Goal: Information Seeking & Learning: Find specific fact

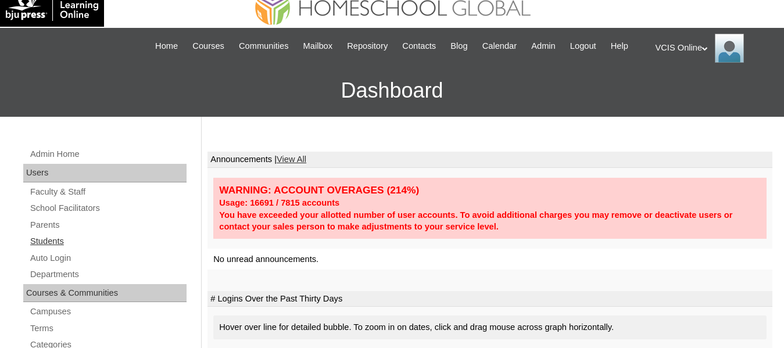
scroll to position [23, 0]
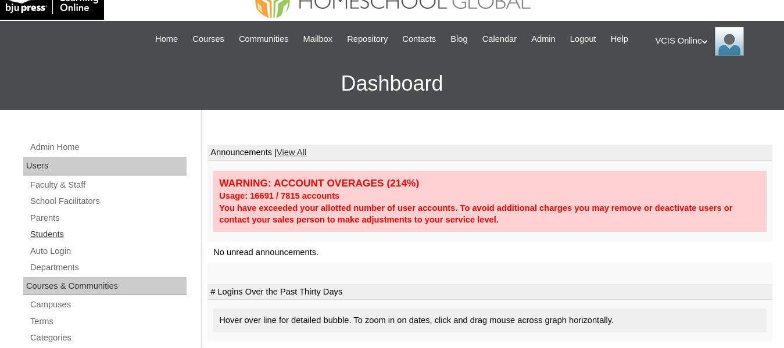
click at [64, 240] on link "Students" at bounding box center [107, 234] width 157 height 15
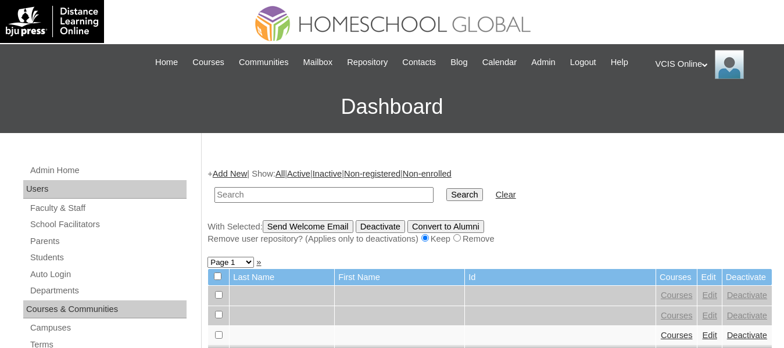
click at [278, 203] on input "text" at bounding box center [323, 195] width 219 height 16
type input "Mantilla"
click at [446, 188] on input "Search" at bounding box center [464, 194] width 36 height 13
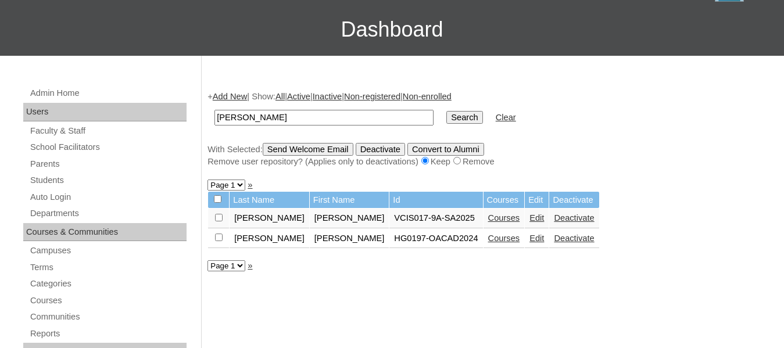
scroll to position [78, 0]
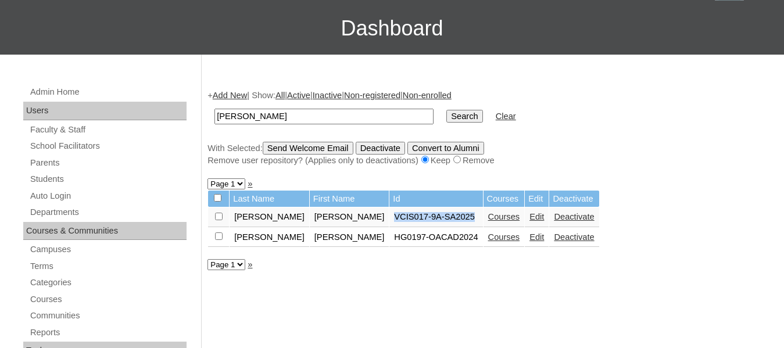
drag, startPoint x: 464, startPoint y: 230, endPoint x: 378, endPoint y: 229, distance: 86.0
click at [389, 227] on td "VCIS017-9A-SA2025" at bounding box center [435, 217] width 93 height 20
copy td "VCIS017-9A-SA2025"
click at [66, 170] on link "Parents" at bounding box center [107, 163] width 157 height 15
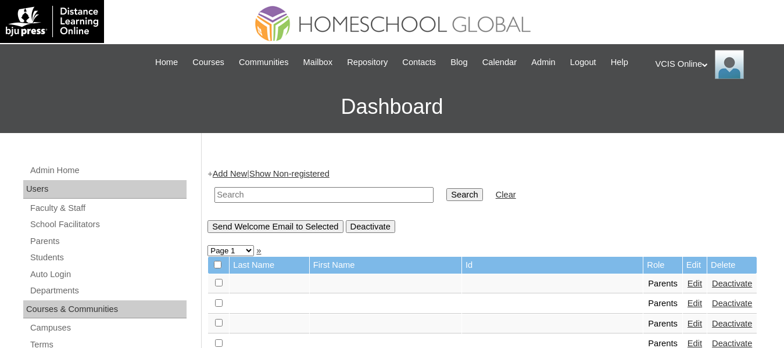
click at [253, 203] on input "text" at bounding box center [323, 195] width 219 height 16
type input "Estella"
click at [446, 188] on input "Search" at bounding box center [464, 194] width 36 height 13
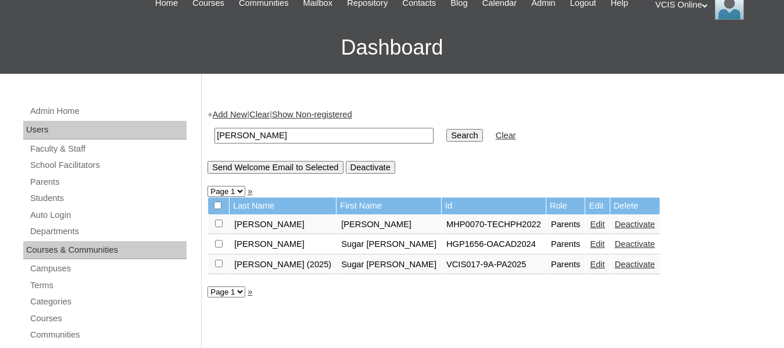
scroll to position [66, 0]
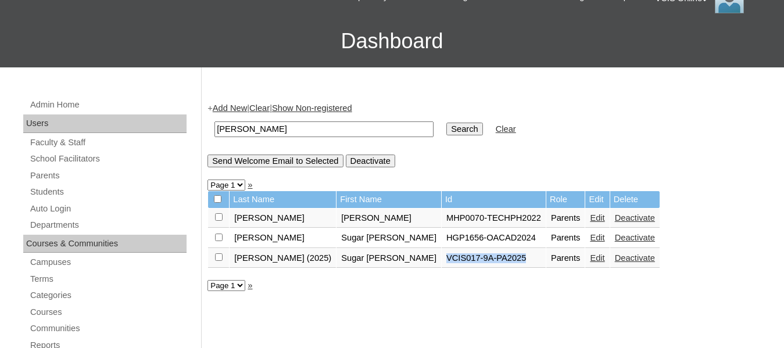
drag, startPoint x: 440, startPoint y: 272, endPoint x: 356, endPoint y: 266, distance: 83.8
click at [441, 266] on td "VCIS017-9A-PA2025" at bounding box center [493, 259] width 104 height 20
copy td "VCIS017-9A-PA2025"
